Goal: Task Accomplishment & Management: Use online tool/utility

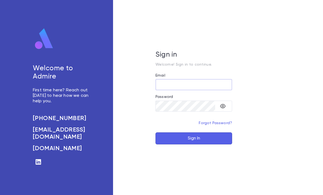
type input "**********"
click at [194, 144] on button "Sign In" at bounding box center [193, 138] width 77 height 12
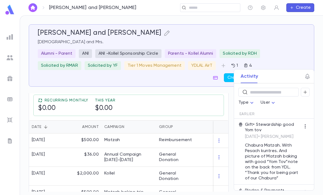
scroll to position [118, 0]
click at [159, 155] on div "General Donation" at bounding box center [176, 156] width 41 height 19
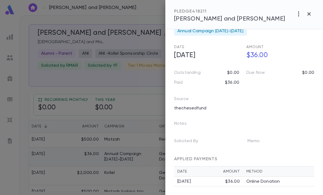
scroll to position [22, 0]
click at [251, 182] on p "Online Donation" at bounding box center [262, 181] width 33 height 5
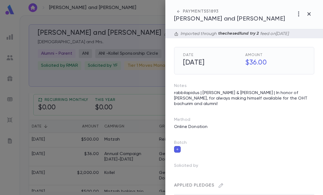
click at [297, 14] on icon "button" at bounding box center [298, 14] width 7 height 7
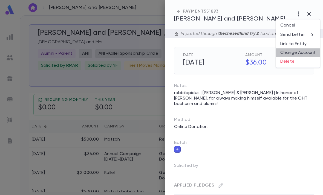
click at [303, 51] on li "Change Account" at bounding box center [298, 52] width 44 height 9
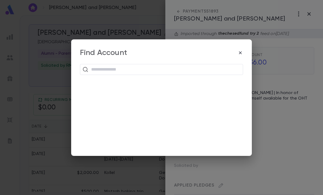
click at [162, 71] on input "text" at bounding box center [164, 69] width 151 height 10
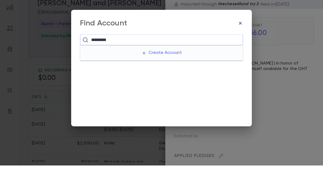
type input "*********"
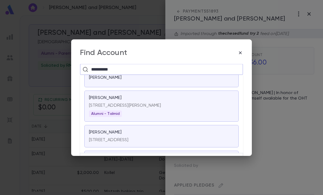
scroll to position [350, 0]
click at [192, 110] on div "Alumni - Talmid" at bounding box center [161, 113] width 145 height 7
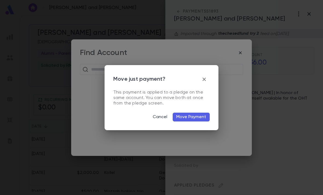
click at [207, 77] on button "button" at bounding box center [203, 79] width 11 height 11
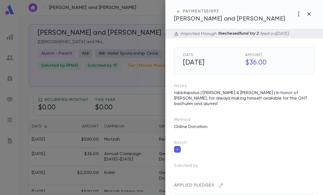
click at [181, 9] on icon "button" at bounding box center [178, 11] width 5 height 5
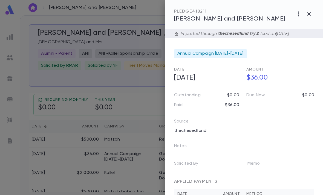
click at [300, 11] on icon "button" at bounding box center [298, 14] width 7 height 7
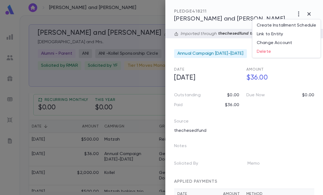
click at [284, 40] on li "Change Account" at bounding box center [286, 43] width 68 height 9
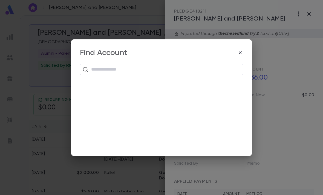
click at [186, 66] on input "text" at bounding box center [164, 69] width 151 height 10
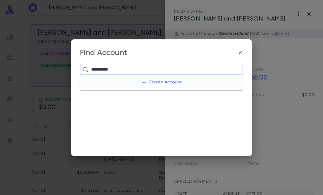
click at [177, 67] on input "*********" at bounding box center [160, 69] width 143 height 10
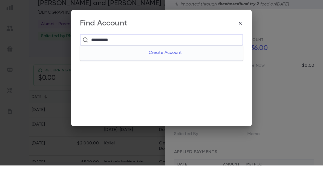
type input "*********"
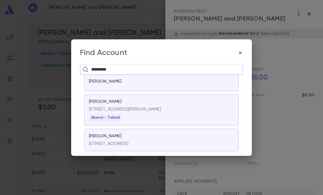
scroll to position [347, 0]
click at [192, 106] on p "[STREET_ADDRESS][PERSON_NAME]" at bounding box center [161, 108] width 145 height 5
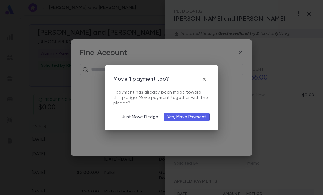
click at [195, 115] on button "Yes, Move Payment" at bounding box center [186, 117] width 46 height 9
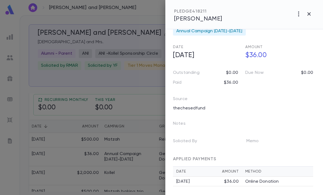
click at [243, 181] on td "Online Donation" at bounding box center [277, 182] width 71 height 10
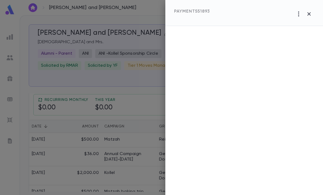
scroll to position [0, 0]
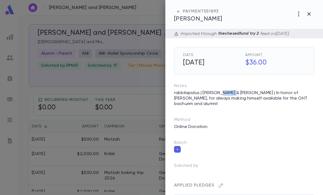
click at [214, 19] on span "[PERSON_NAME]" at bounding box center [198, 19] width 48 height 6
click at [314, 9] on div "PAYMENT 551893 [PERSON_NAME]" at bounding box center [243, 14] width 157 height 29
click at [313, 12] on button "button" at bounding box center [308, 14] width 10 height 10
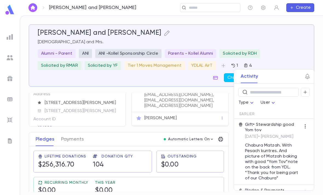
scroll to position [19, 0]
click at [108, 108] on icon "button" at bounding box center [107, 110] width 4 height 4
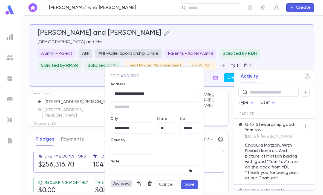
click at [140, 185] on icon "button" at bounding box center [139, 183] width 4 height 5
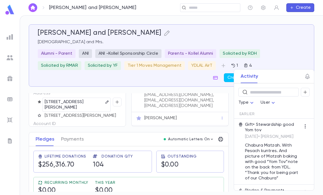
click at [39, 113] on icon "button" at bounding box center [39, 115] width 4 height 4
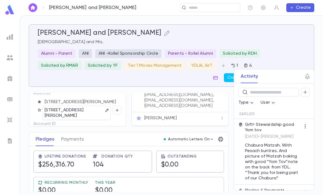
click at [106, 109] on icon "button" at bounding box center [106, 110] width 3 height 3
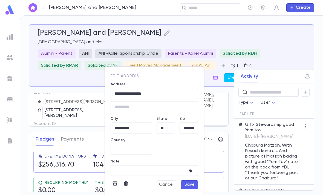
click at [127, 185] on icon "button" at bounding box center [125, 183] width 5 height 5
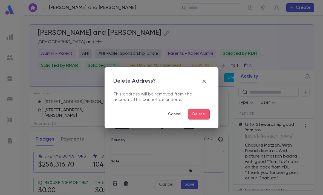
click at [203, 119] on button "Delete" at bounding box center [199, 114] width 22 height 10
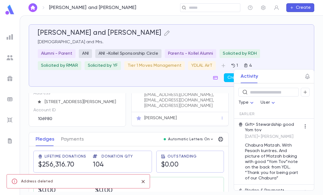
click at [199, 112] on div "[PERSON_NAME]" at bounding box center [179, 118] width 97 height 13
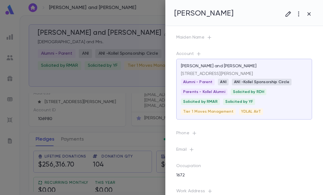
click at [130, 151] on div at bounding box center [161, 97] width 323 height 195
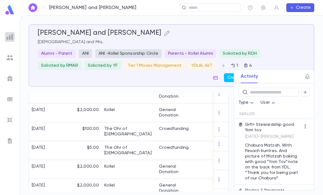
scroll to position [220, 0]
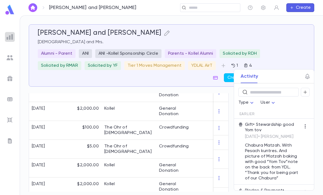
click at [8, 37] on img at bounding box center [10, 37] width 7 height 7
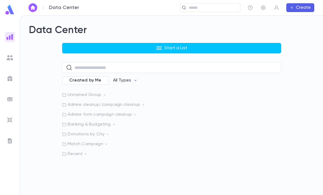
click at [165, 46] on p "Start a List" at bounding box center [175, 47] width 23 height 5
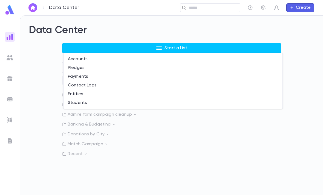
click at [101, 75] on li "Payments" at bounding box center [172, 76] width 219 height 9
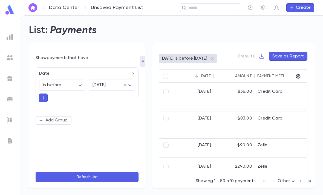
click at [134, 70] on div "Date" at bounding box center [85, 72] width 99 height 9
click at [81, 81] on body "Data Center Unsaved Payment List ​ Create List: Payments Show payments that hav…" at bounding box center [161, 105] width 323 height 180
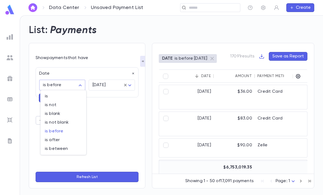
click at [65, 93] on span "is" at bounding box center [63, 95] width 37 height 5
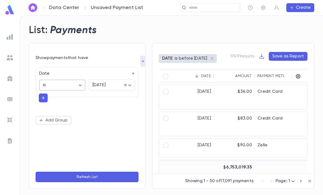
type input "******"
click at [135, 84] on body "Data Center Unsaved Payment List ​ Create List: Payments Show payments that hav…" at bounding box center [161, 105] width 323 height 180
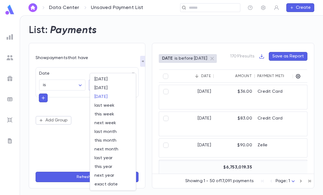
click at [114, 142] on span "this month" at bounding box center [112, 140] width 37 height 5
type input "*********"
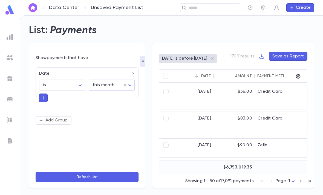
click at [43, 95] on icon "button" at bounding box center [43, 97] width 5 height 5
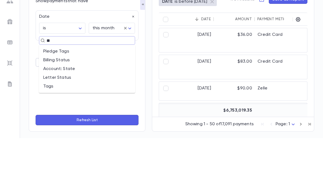
type input "***"
click at [76, 113] on li "Tags" at bounding box center [87, 117] width 96 height 9
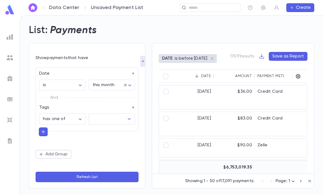
click at [113, 114] on input "text" at bounding box center [107, 119] width 33 height 10
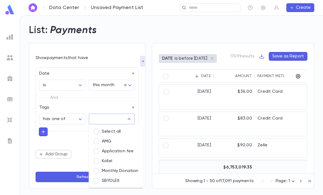
click at [116, 176] on li "SBYDLEX" at bounding box center [116, 181] width 54 height 10
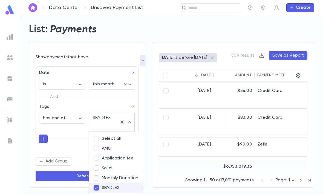
click at [73, 174] on button "Refresh List" at bounding box center [87, 176] width 103 height 10
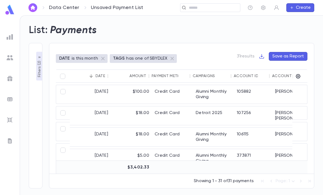
scroll to position [0, 0]
click at [144, 74] on div "Amount" at bounding box center [140, 76] width 17 height 4
click at [138, 74] on div "Amount" at bounding box center [140, 76] width 17 height 4
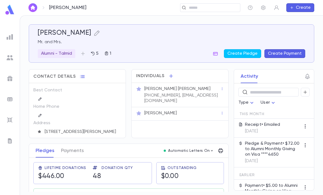
click at [178, 115] on div "[PERSON_NAME]" at bounding box center [182, 112] width 76 height 5
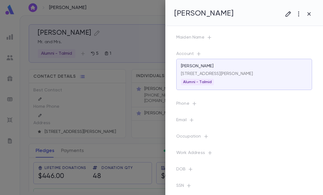
click at [291, 13] on button "button" at bounding box center [288, 14] width 10 height 10
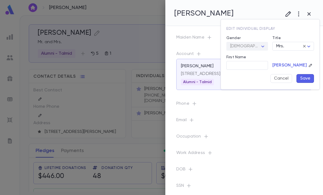
click at [245, 68] on input "First Name" at bounding box center [247, 65] width 42 height 8
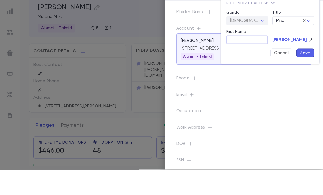
click at [242, 61] on input "First Name" at bounding box center [247, 65] width 42 height 8
paste input "******"
type input "******"
click at [307, 74] on button "Save" at bounding box center [304, 78] width 17 height 9
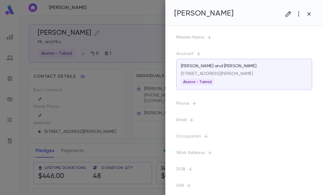
click at [313, 12] on button "button" at bounding box center [308, 14] width 10 height 10
